Goal: Task Accomplishment & Management: Use online tool/utility

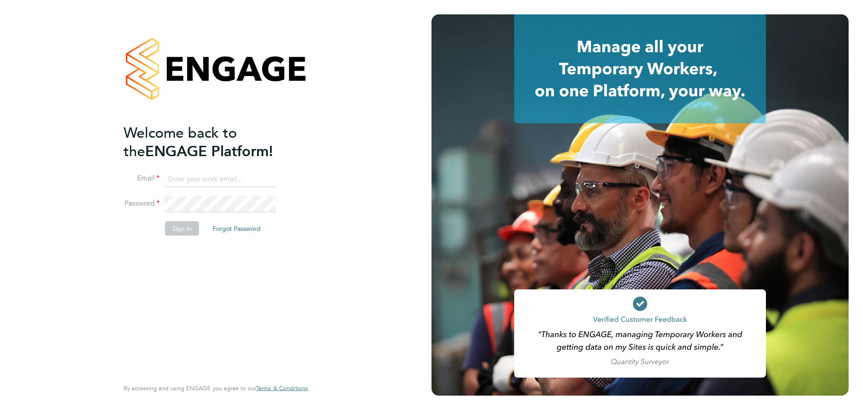
type input "kallen@uandp.co.uk"
click at [186, 224] on button "Sign In" at bounding box center [182, 228] width 34 height 14
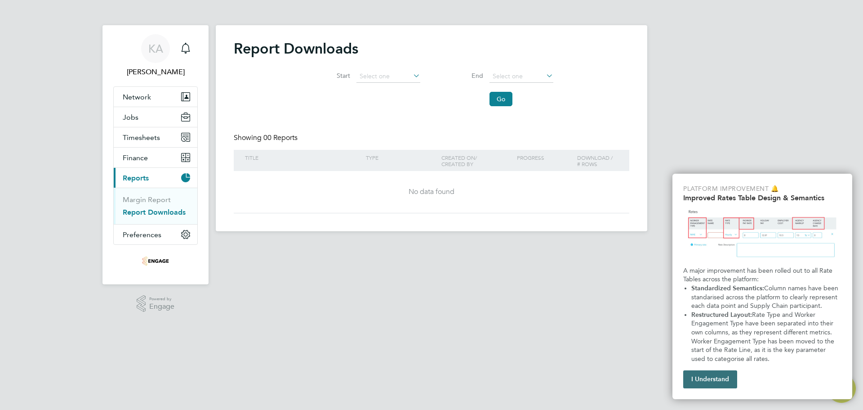
click at [717, 384] on button "I Understand" at bounding box center [711, 379] width 54 height 18
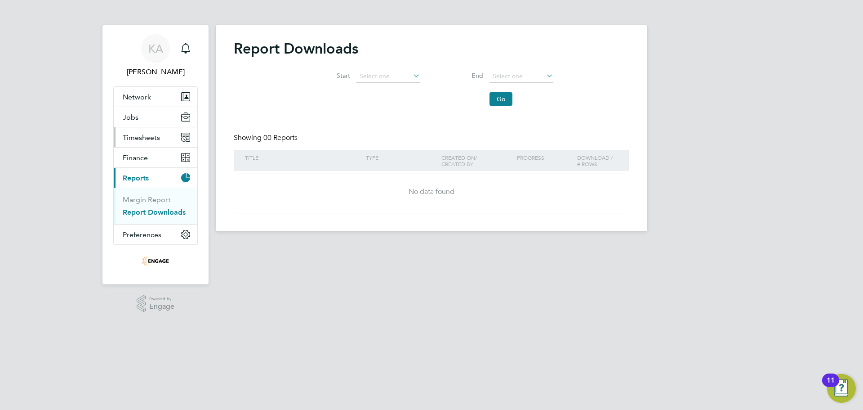
click at [153, 138] on span "Timesheets" at bounding box center [141, 137] width 37 height 9
click at [144, 139] on span "Timesheets" at bounding box center [141, 137] width 37 height 9
click at [139, 162] on link "Timesheets" at bounding box center [141, 159] width 37 height 9
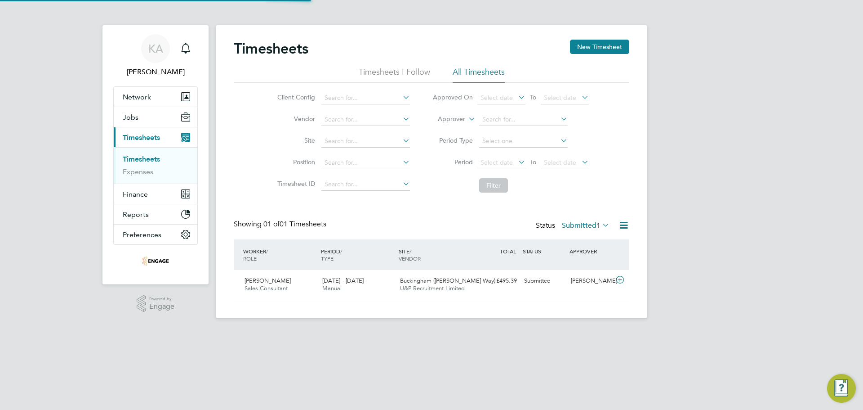
scroll to position [23, 78]
click at [413, 282] on span "Buckingham ([PERSON_NAME] Way)" at bounding box center [447, 281] width 95 height 8
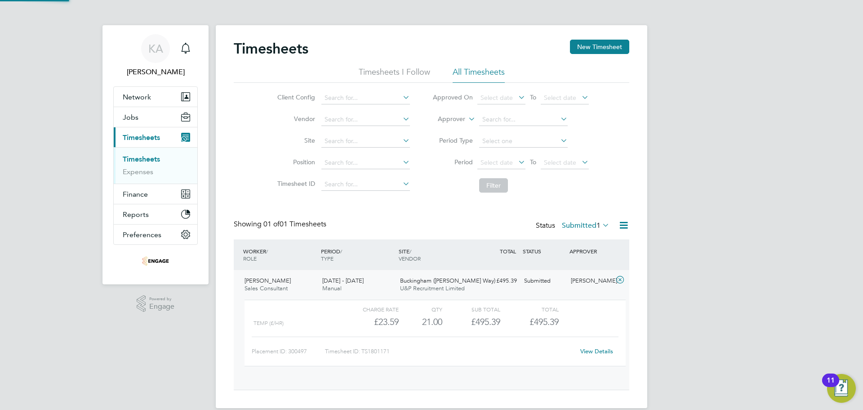
scroll to position [15, 88]
click at [578, 349] on div "View Details" at bounding box center [597, 351] width 44 height 14
click at [598, 352] on link "View Details" at bounding box center [597, 351] width 33 height 8
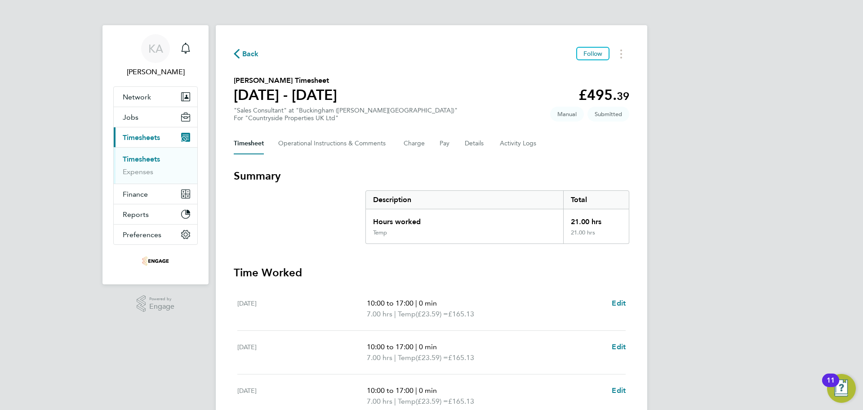
click at [247, 54] on span "Back" at bounding box center [250, 54] width 17 height 11
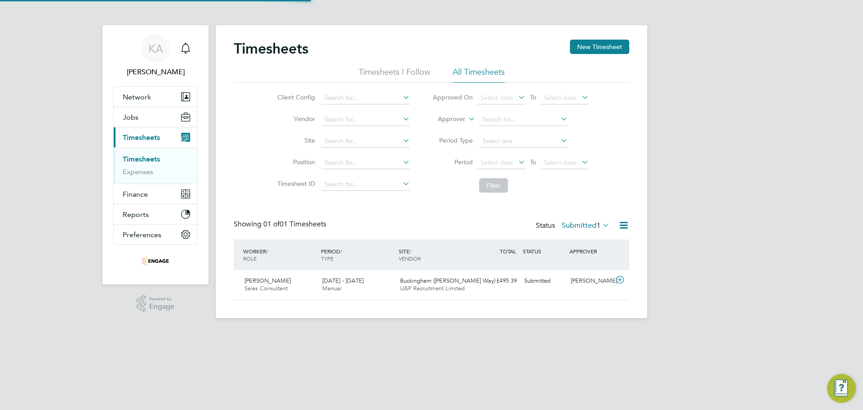
scroll to position [23, 78]
